Goal: Task Accomplishment & Management: Manage account settings

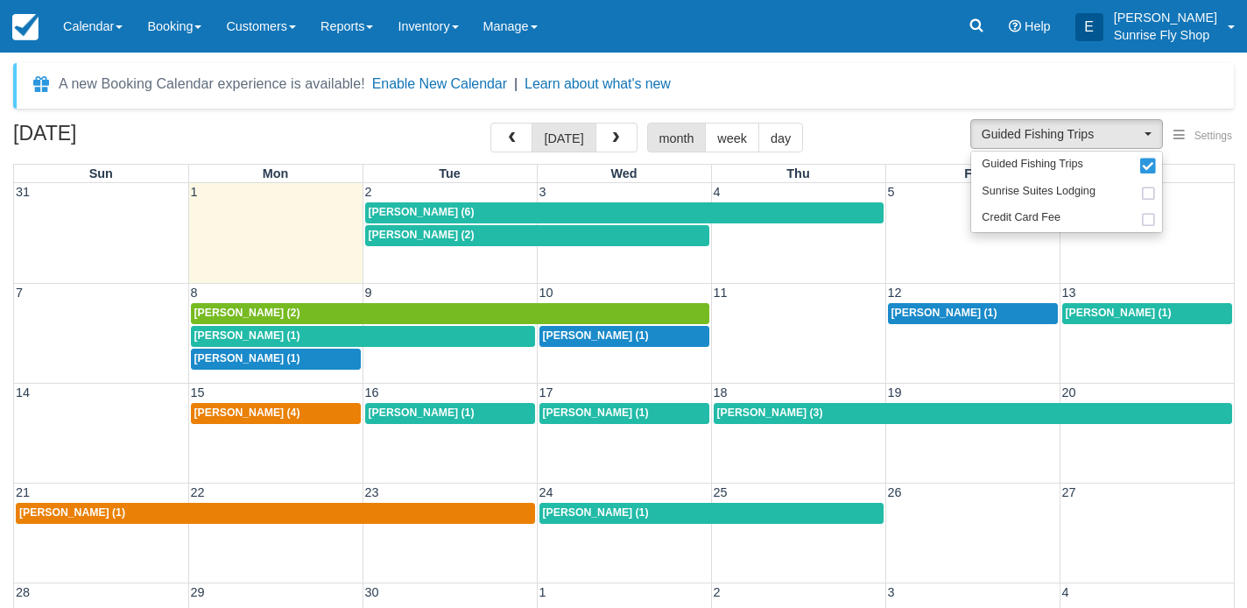
click at [267, 511] on div "[PERSON_NAME] (1)" at bounding box center [275, 513] width 512 height 14
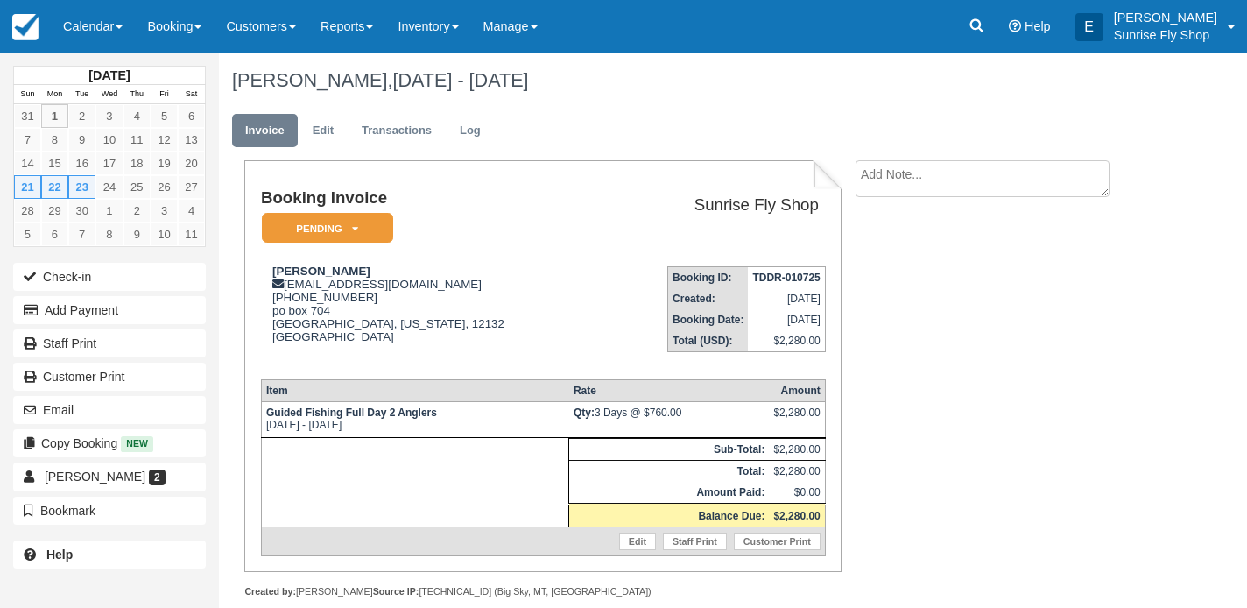
click at [344, 232] on em "Pending" at bounding box center [327, 228] width 131 height 31
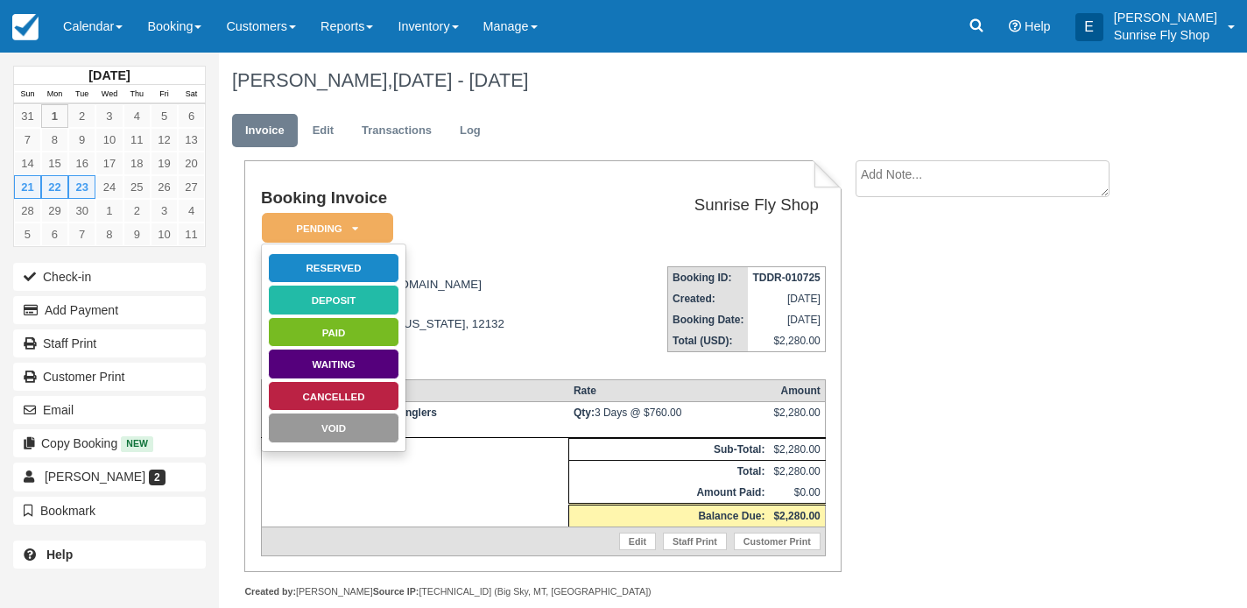
click at [344, 387] on link "Cancelled" at bounding box center [333, 396] width 131 height 31
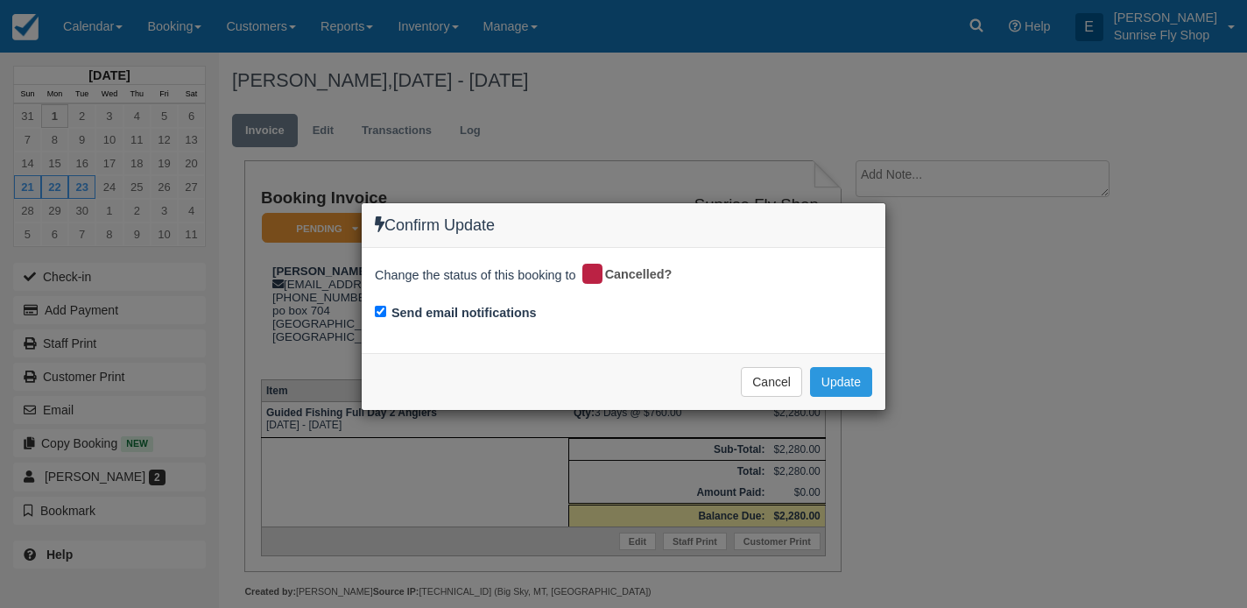
click at [385, 313] on input "Send email notifications" at bounding box center [380, 311] width 11 height 11
checkbox input "false"
click at [821, 378] on button "Update" at bounding box center [841, 382] width 62 height 30
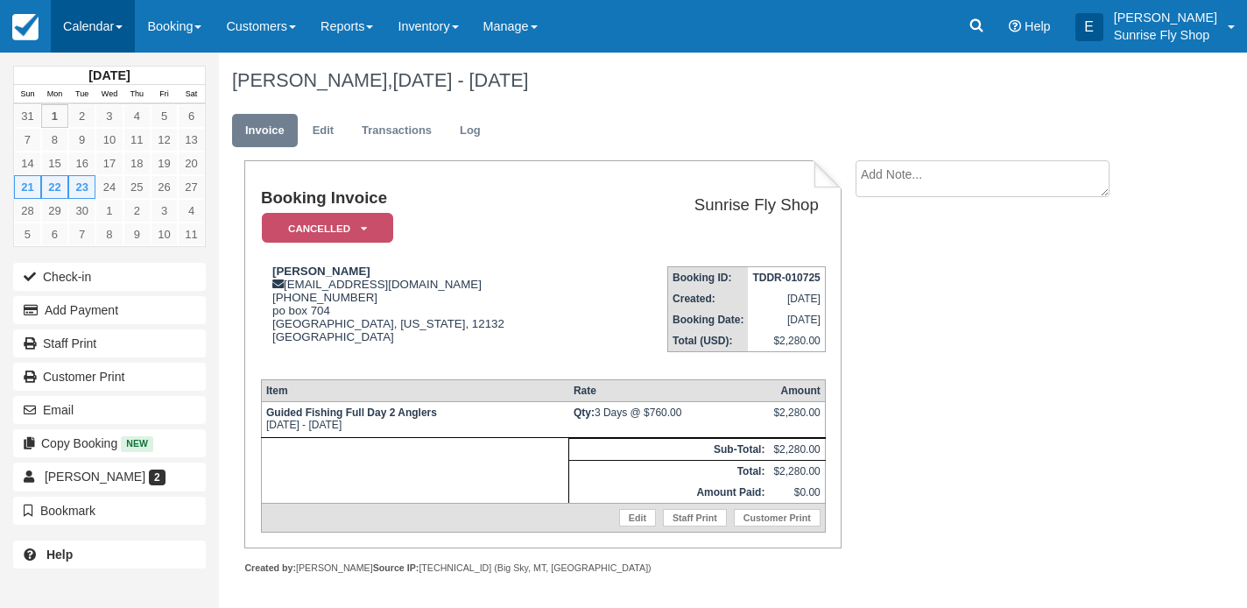
click at [104, 29] on link "Calendar" at bounding box center [93, 26] width 84 height 53
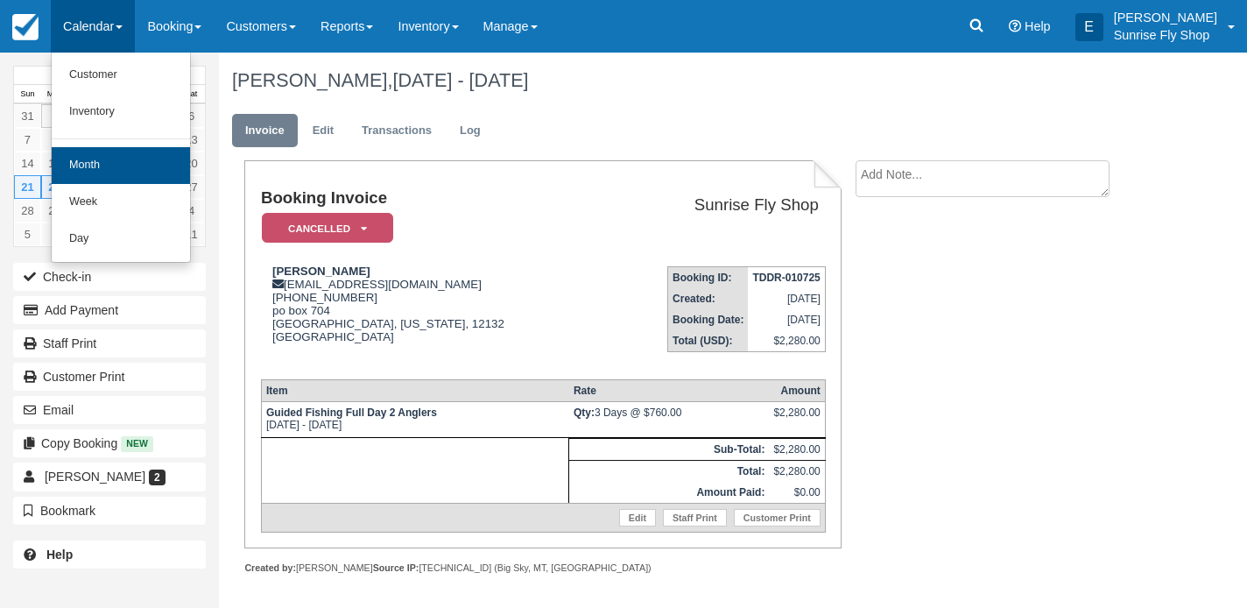
click at [118, 156] on link "Month" at bounding box center [121, 165] width 138 height 37
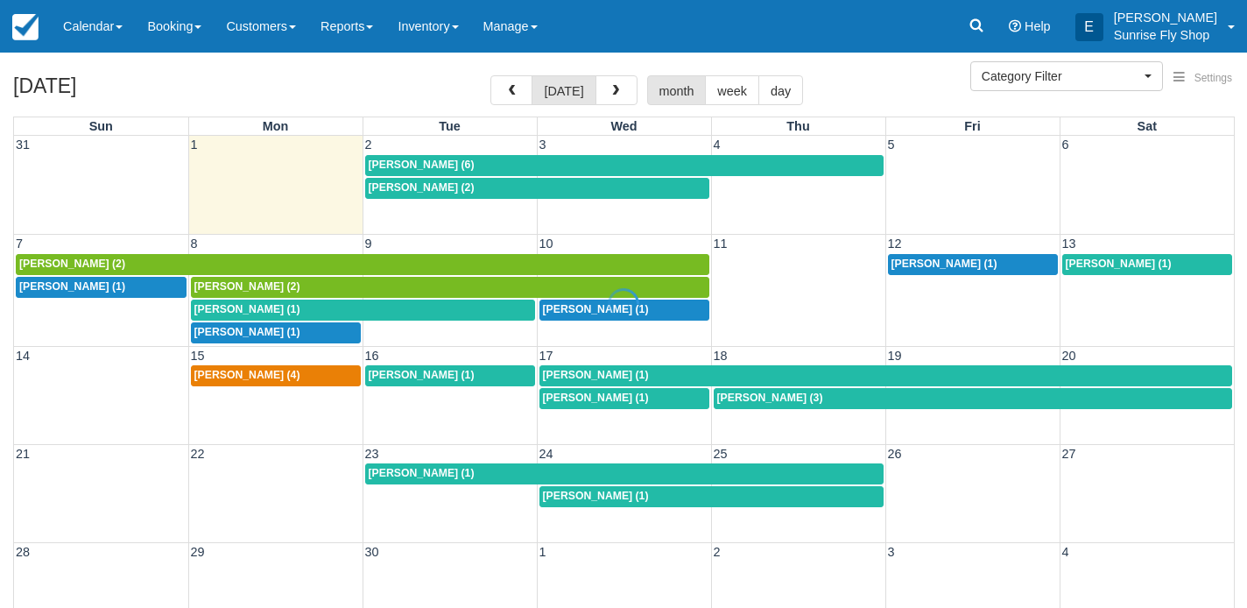
select select
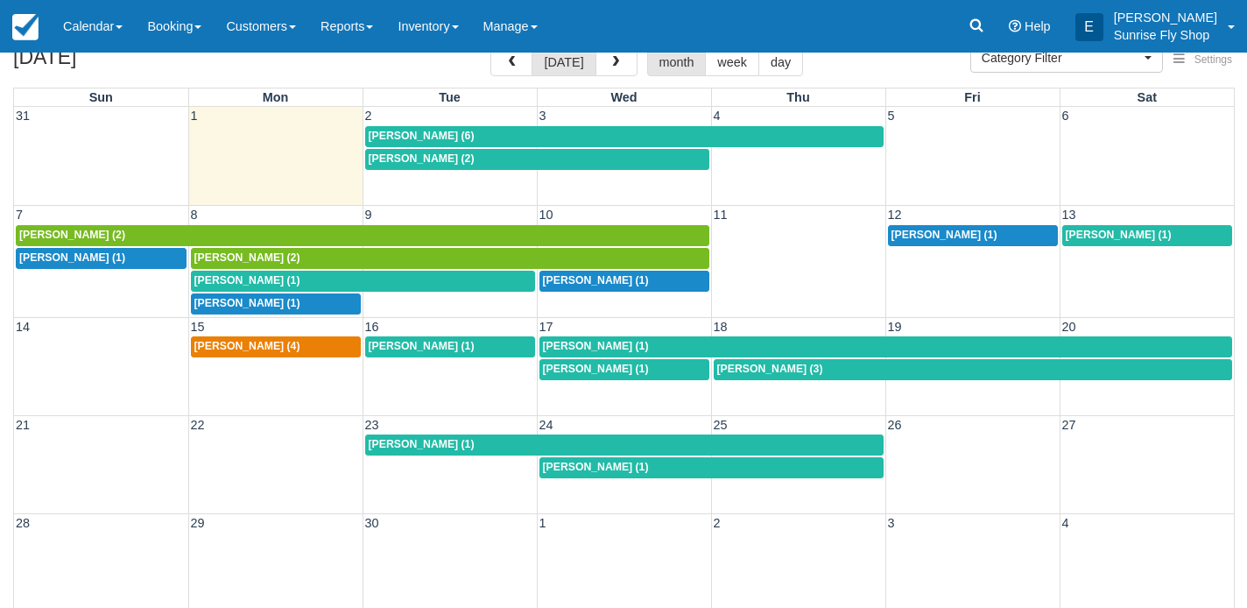
scroll to position [68, 0]
